Goal: Transaction & Acquisition: Purchase product/service

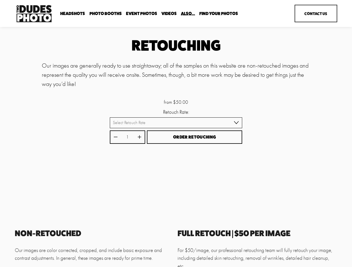
click at [176, 134] on button "Order Retouching" at bounding box center [194, 138] width 95 height 14
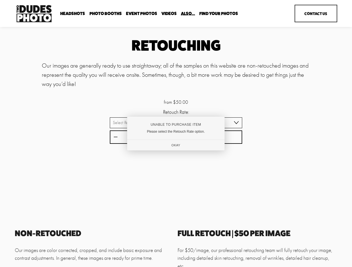
click at [176, 123] on div "Unable to Purchase Item" at bounding box center [175, 125] width 79 height 4
click at [115, 138] on div at bounding box center [176, 133] width 352 height 267
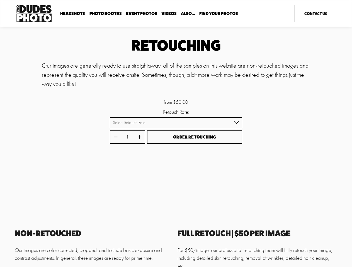
click at [139, 138] on div "Unable to Purchase Item Please select the Retouch Rate option. Okay" at bounding box center [176, 133] width 94 height 33
click at [194, 138] on span "Order Retouching" at bounding box center [194, 137] width 43 height 5
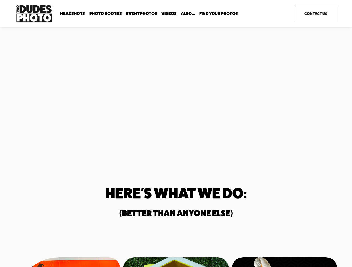
click at [176, 134] on div "Unmatched Quality. Unparalleled Speed. Two Dudes Photo is a full-service photog…" at bounding box center [176, 89] width 352 height 101
